Goal: Task Accomplishment & Management: Complete application form

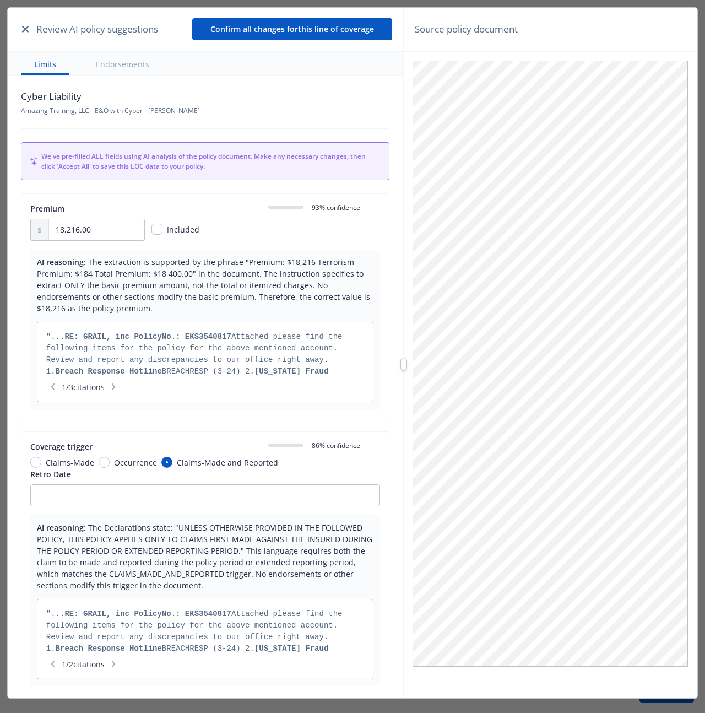
drag, startPoint x: 14, startPoint y: 240, endPoint x: 8, endPoint y: 242, distance: 7.0
click at [15, 240] on div "Cyber Liability Amazing Training, LLC - E&O with Cyber - [PERSON_NAME] We've pr…" at bounding box center [205, 384] width 395 height 617
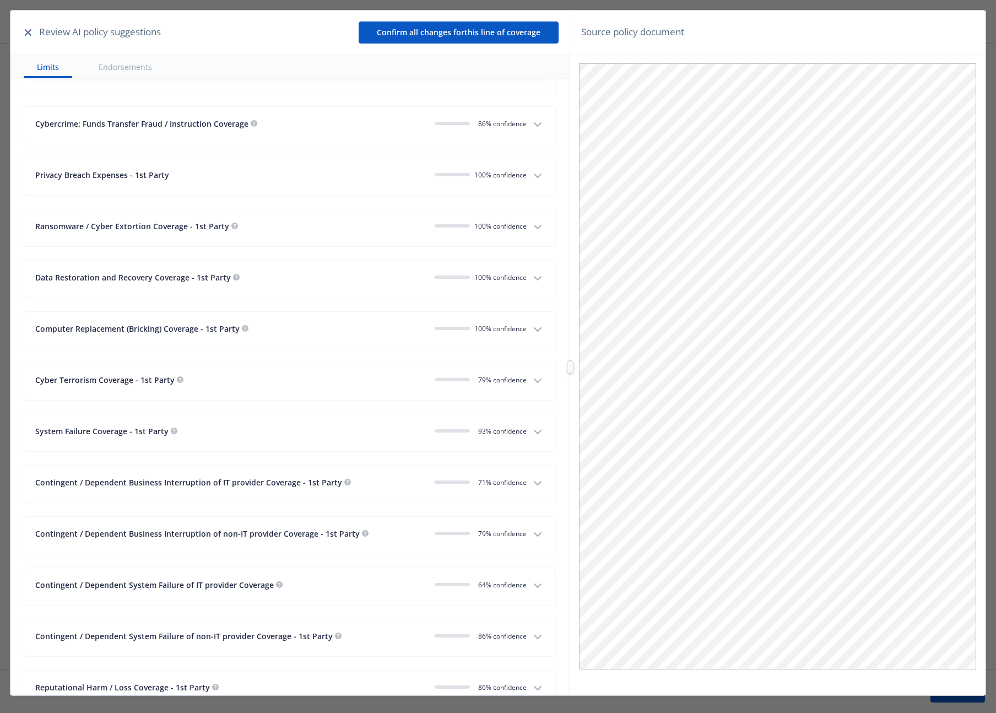
scroll to position [1749, 0]
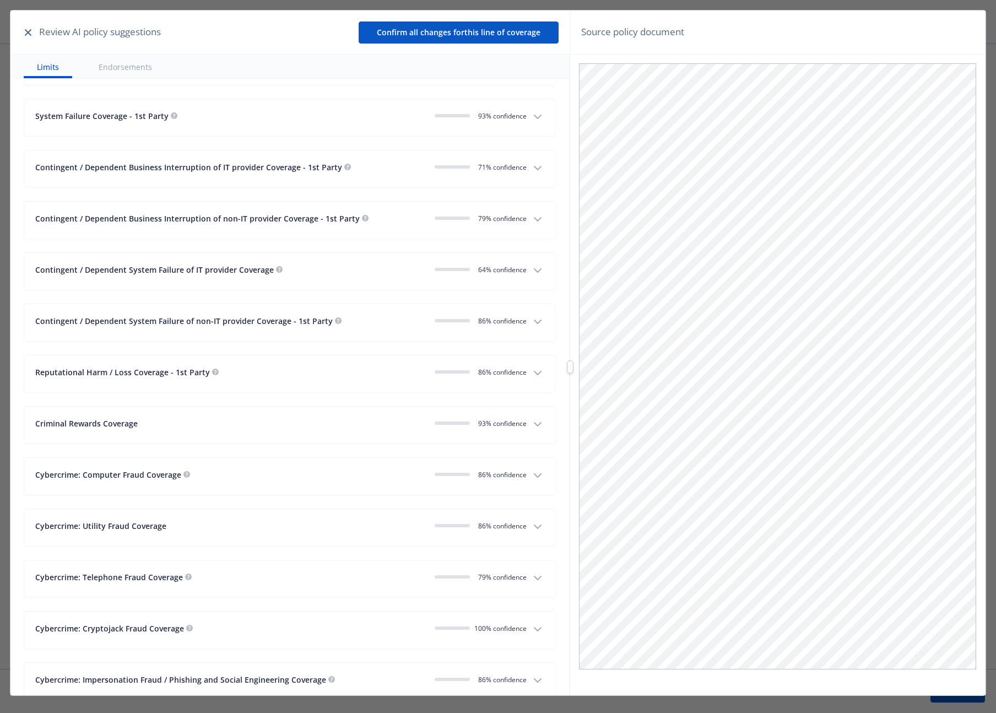
click at [145, 61] on button "Endorsements" at bounding box center [125, 67] width 80 height 24
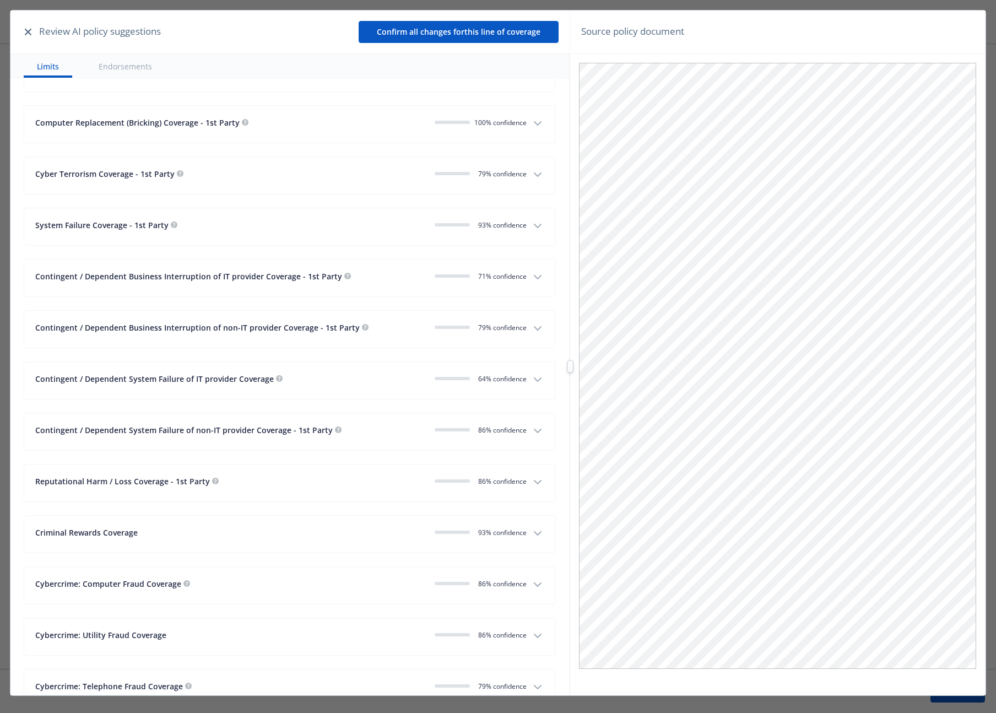
scroll to position [1321, 0]
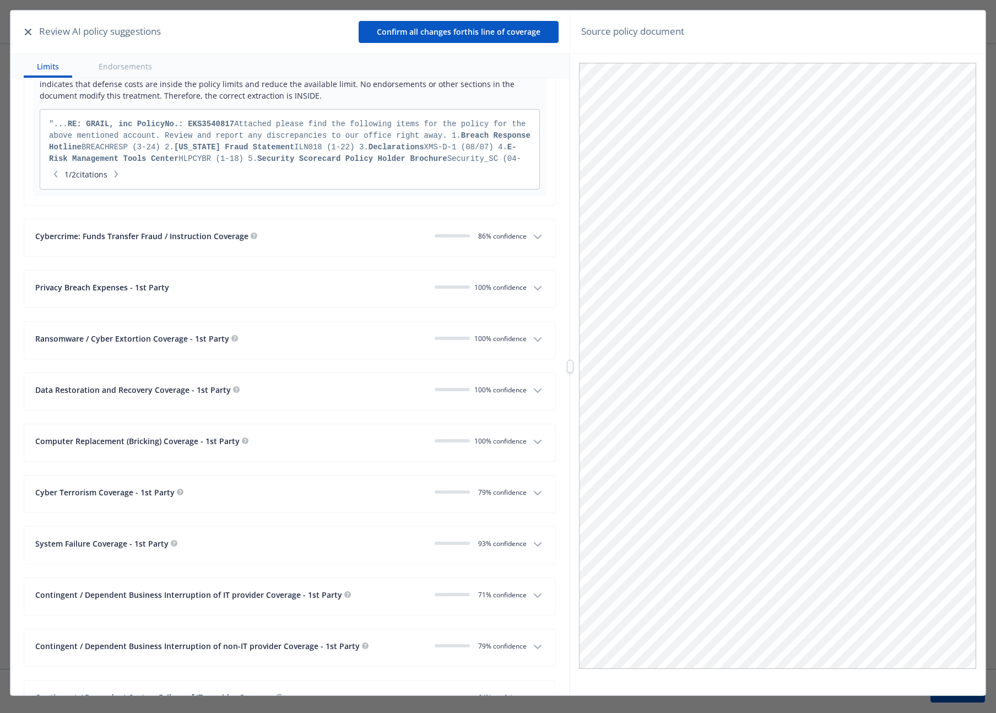
drag, startPoint x: 28, startPoint y: 224, endPoint x: 373, endPoint y: 229, distance: 345.4
click at [373, 229] on button "Cybercrime: Funds Transfer Fraud / Instruction Coverage 0 86 % confidence" at bounding box center [289, 237] width 531 height 37
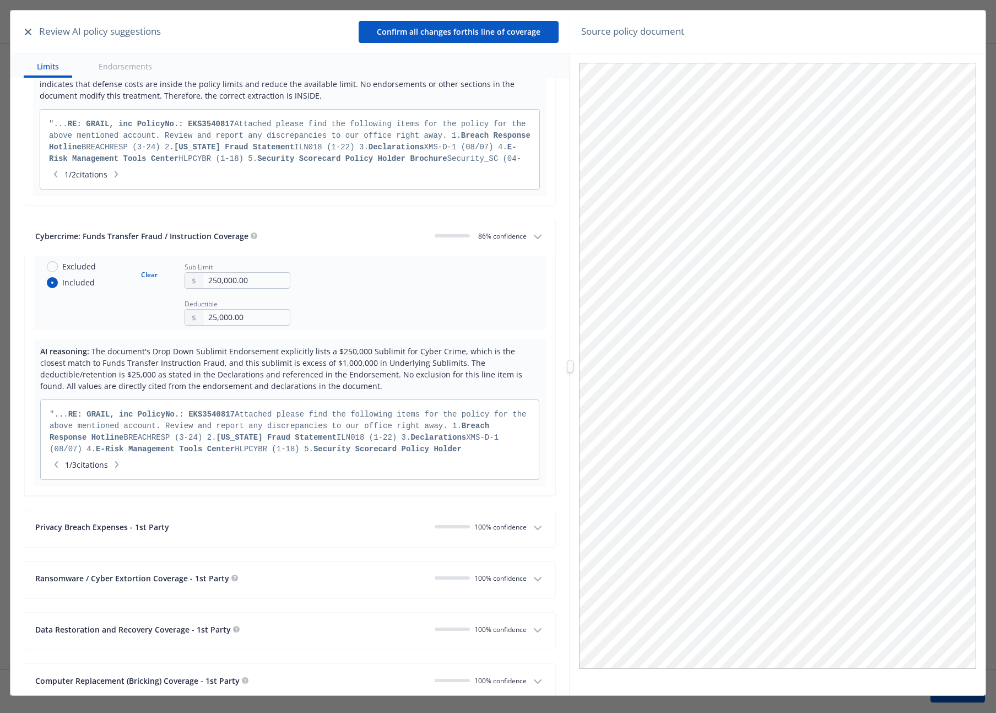
drag, startPoint x: 333, startPoint y: 231, endPoint x: -13, endPoint y: 213, distance: 345.9
click at [0, 213] on html "New Summary of Insurance Accounts Amazing Training, LLC Summary of Insurance 1 …" at bounding box center [498, 356] width 996 height 713
click at [101, 231] on span "Cybercrime: Funds Transfer Fraud / Instruction Coverage" at bounding box center [141, 236] width 213 height 10
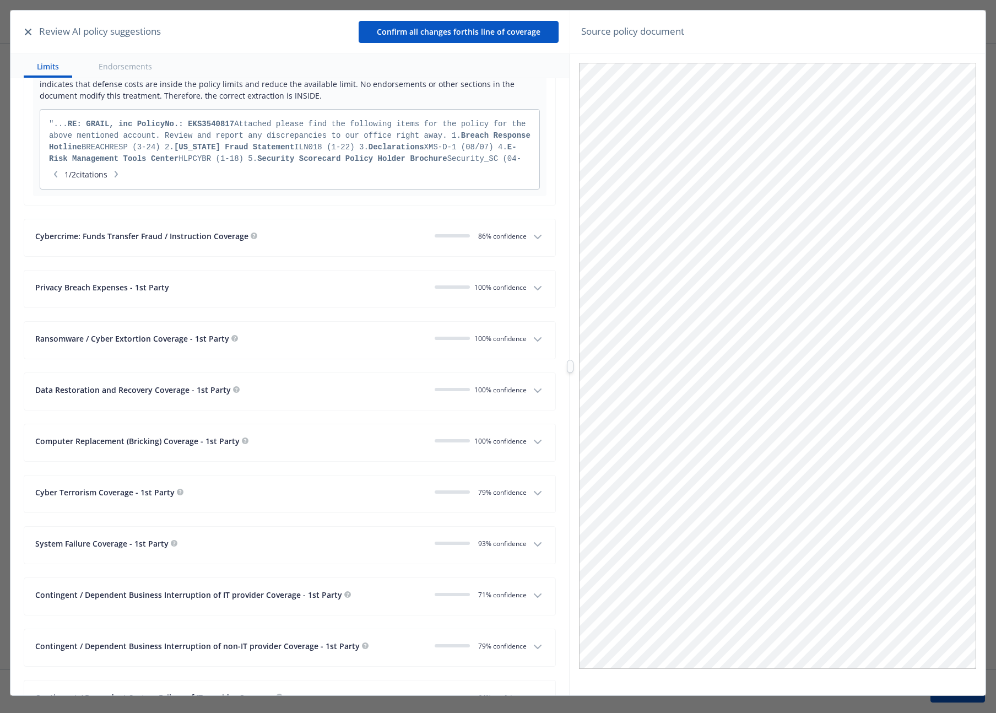
click at [98, 231] on span "Cybercrime: Funds Transfer Fraud / Instruction Coverage" at bounding box center [141, 236] width 213 height 10
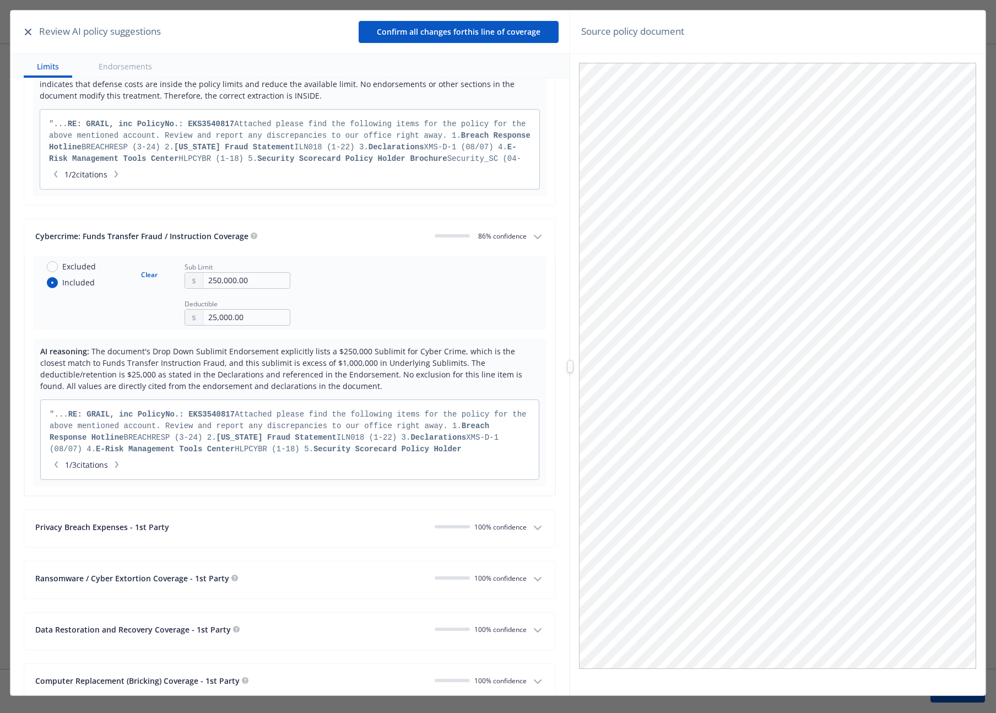
click at [96, 231] on span "Cybercrime: Funds Transfer Fraud / Instruction Coverage" at bounding box center [141, 236] width 213 height 10
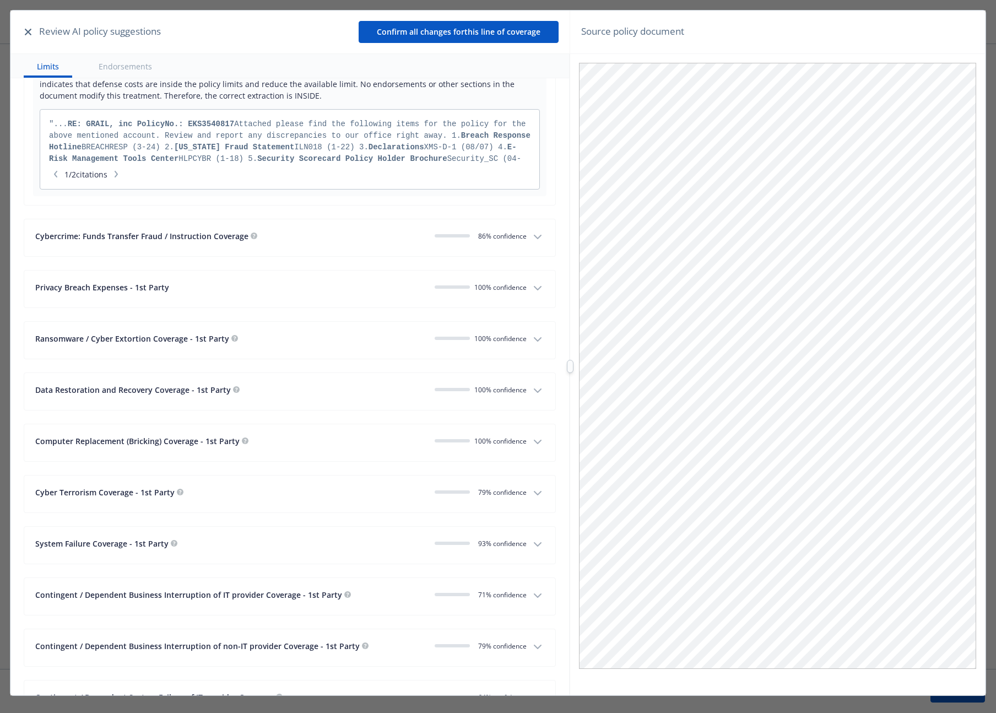
click at [96, 231] on span "Cybercrime: Funds Transfer Fraud / Instruction Coverage" at bounding box center [141, 236] width 213 height 10
click at [94, 231] on span "Cybercrime: Funds Transfer Fraud / Instruction Coverage" at bounding box center [141, 236] width 213 height 10
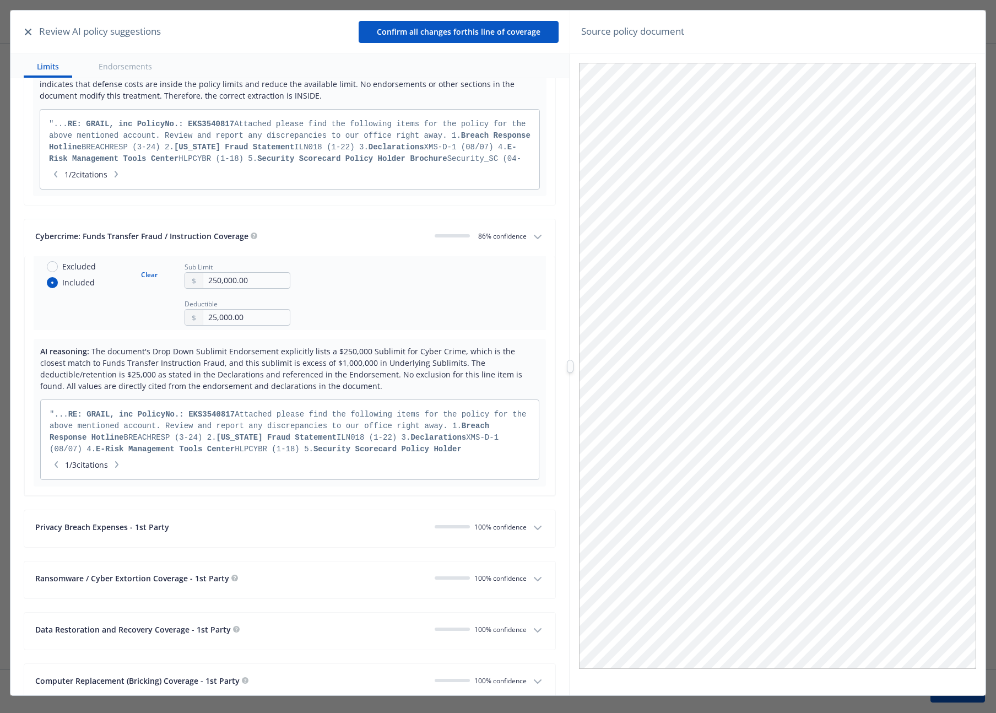
drag, startPoint x: 203, startPoint y: 518, endPoint x: -16, endPoint y: 526, distance: 219.4
click at [0, 526] on html "New Summary of Insurance Accounts Amazing Training, LLC Summary of Insurance 1 …" at bounding box center [498, 356] width 996 height 713
click at [120, 68] on button "Endorsements" at bounding box center [125, 66] width 80 height 24
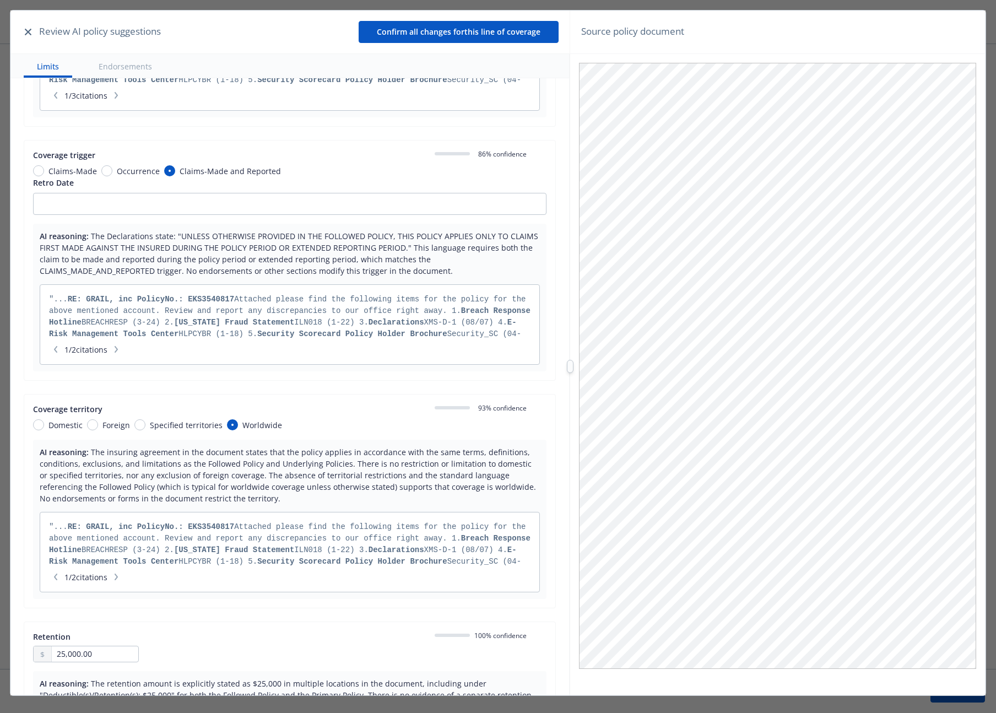
scroll to position [304, 0]
